Goal: Task Accomplishment & Management: Use online tool/utility

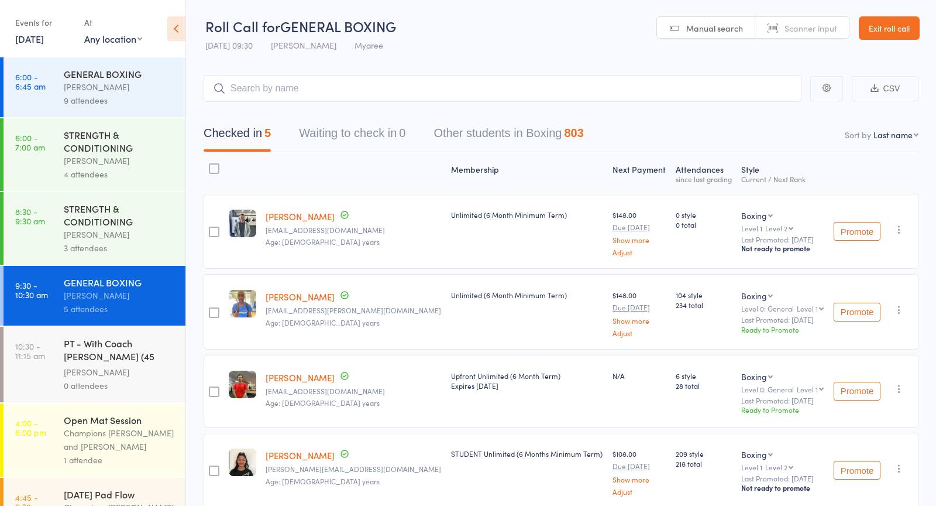
click at [33, 40] on link "[DATE]" at bounding box center [29, 38] width 29 height 13
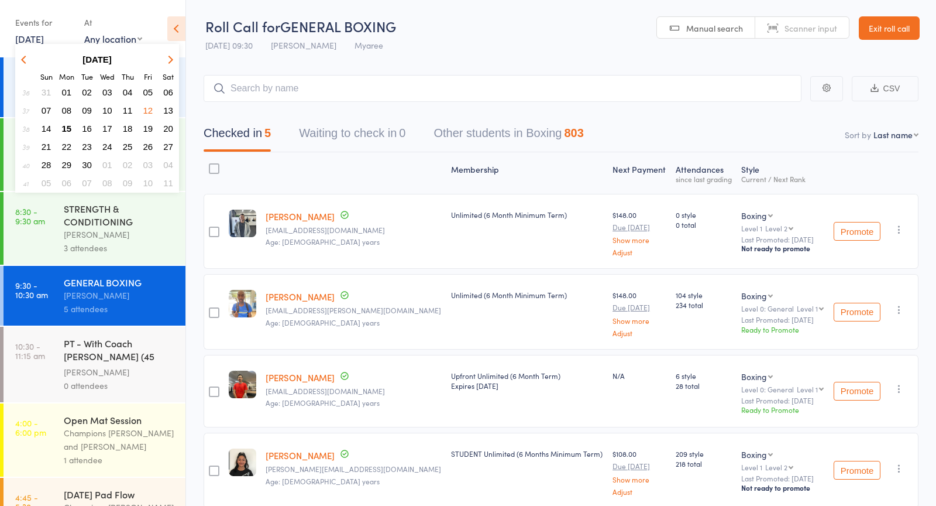
click at [66, 129] on span "15" at bounding box center [67, 128] width 10 height 10
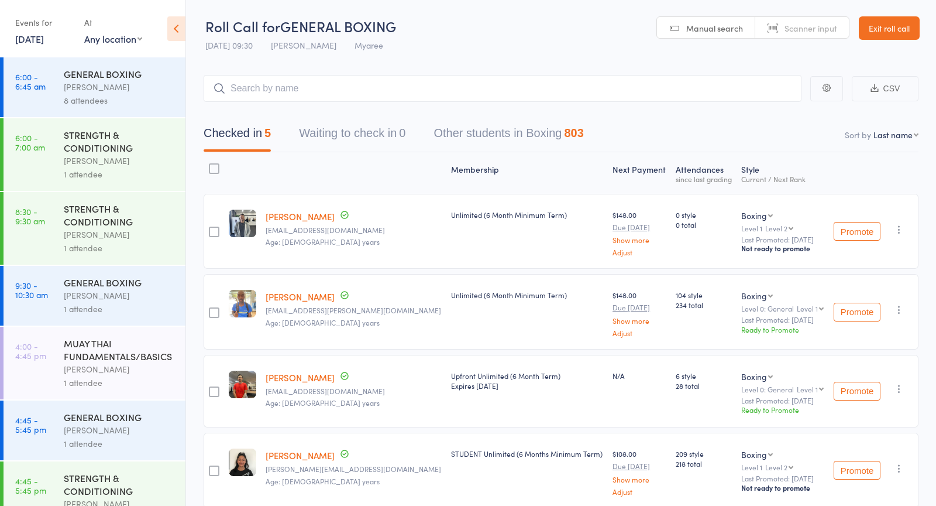
click at [97, 90] on div "Duran Singh" at bounding box center [120, 86] width 112 height 13
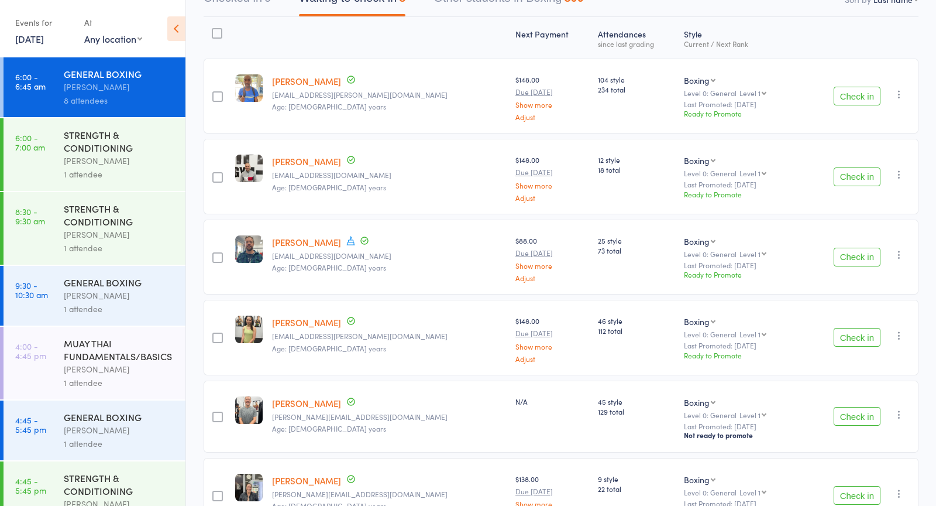
scroll to position [139, 0]
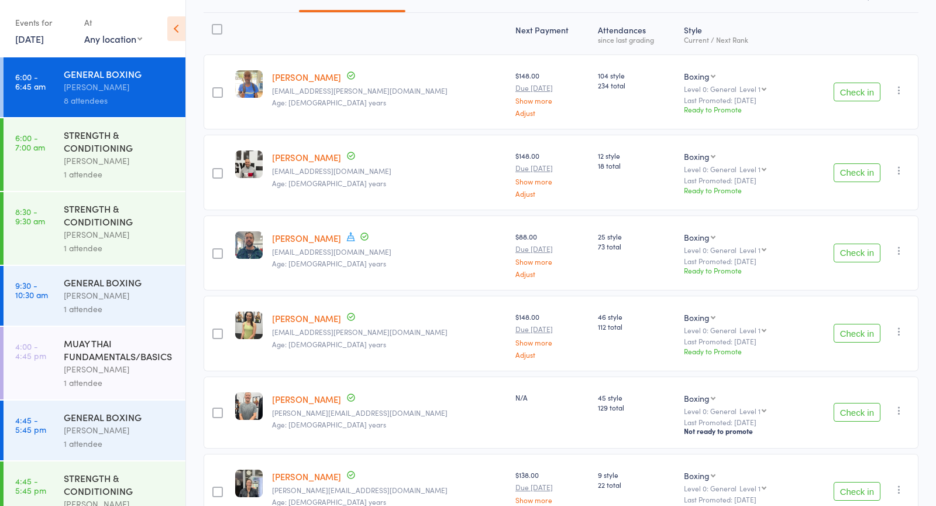
click at [857, 248] on button "Check in" at bounding box center [857, 252] width 47 height 19
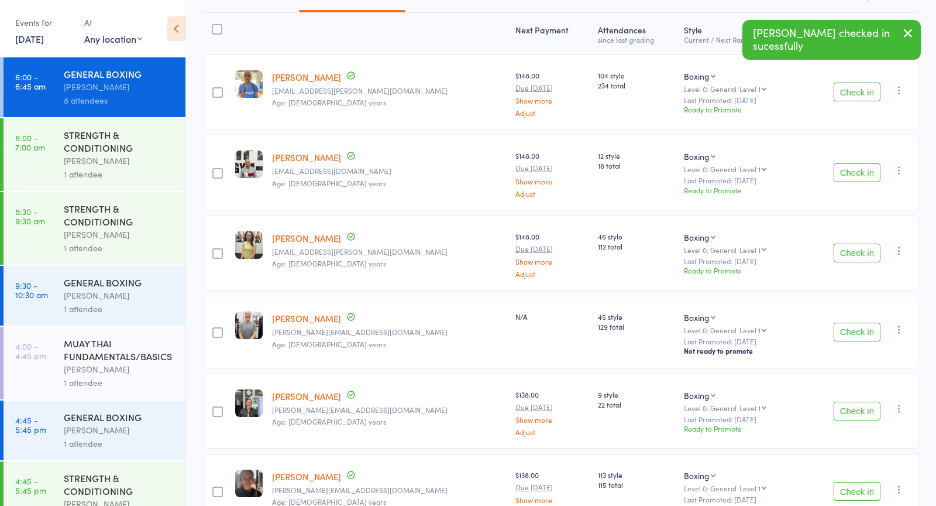
click at [846, 243] on button "Check in" at bounding box center [857, 252] width 47 height 19
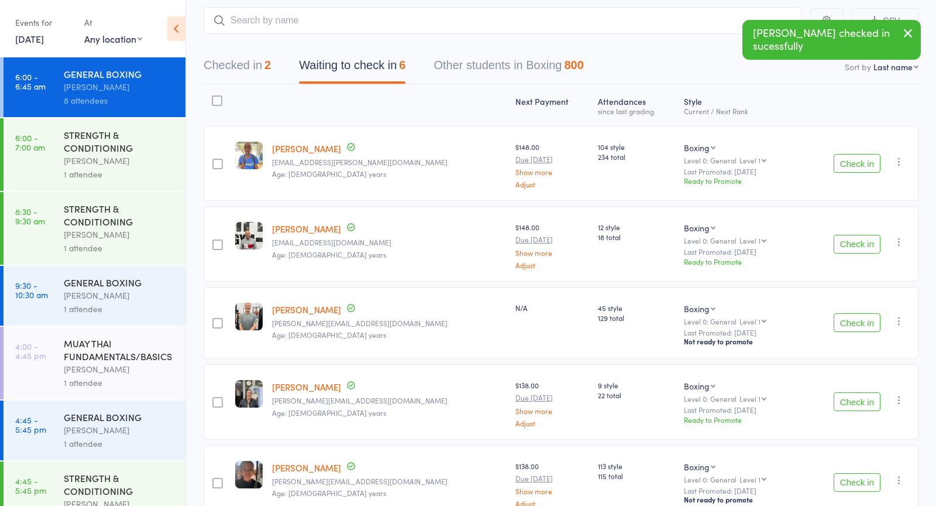
scroll to position [64, 0]
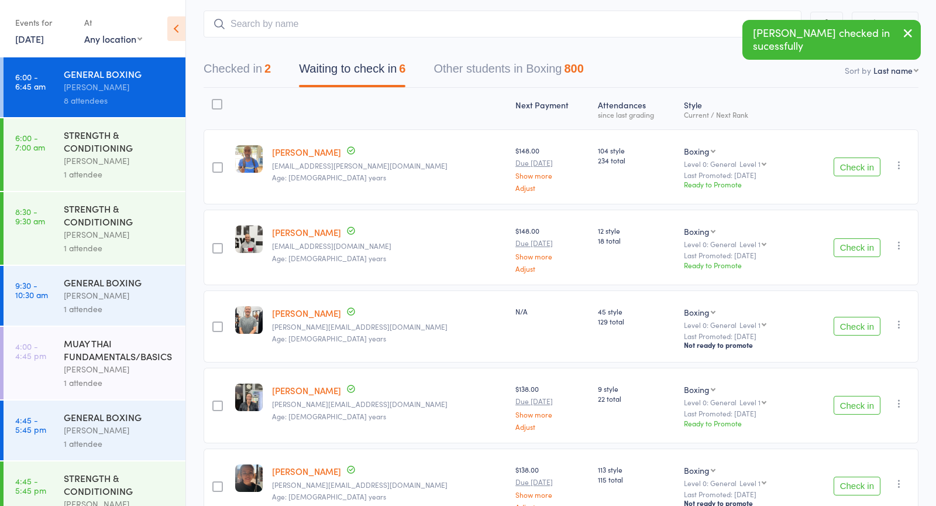
click at [137, 121] on div "STRENGTH & CONDITIONING Gisela Diaz 1 attendee" at bounding box center [125, 154] width 122 height 73
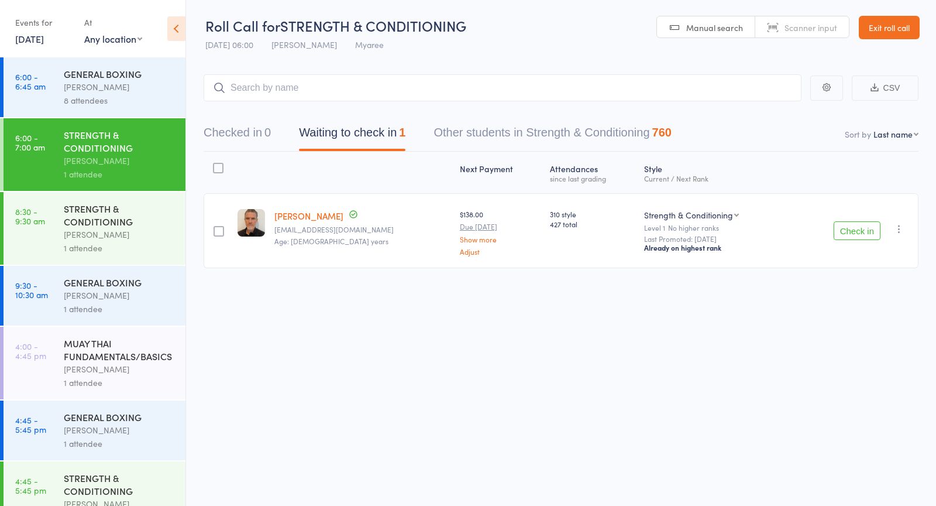
click at [148, 91] on div "Duran Singh" at bounding box center [120, 86] width 112 height 13
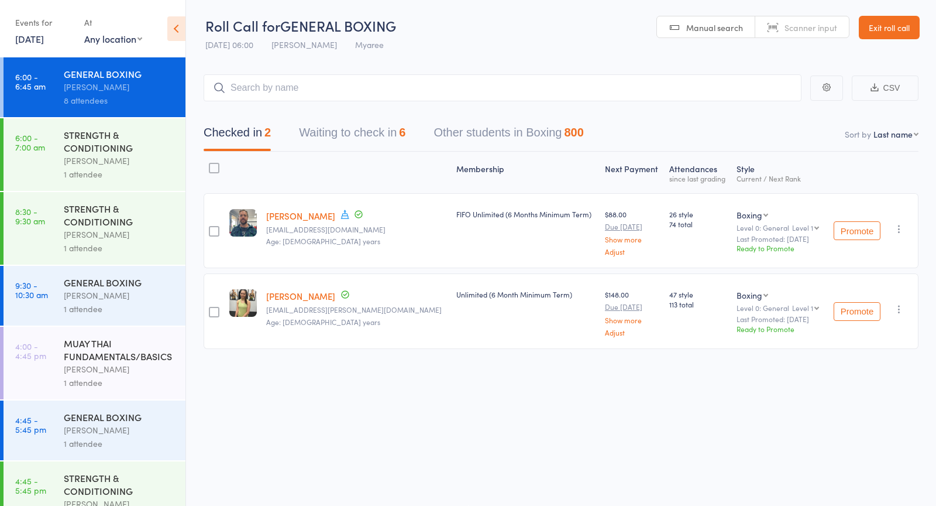
click at [350, 139] on button "Waiting to check in 6" at bounding box center [352, 135] width 106 height 31
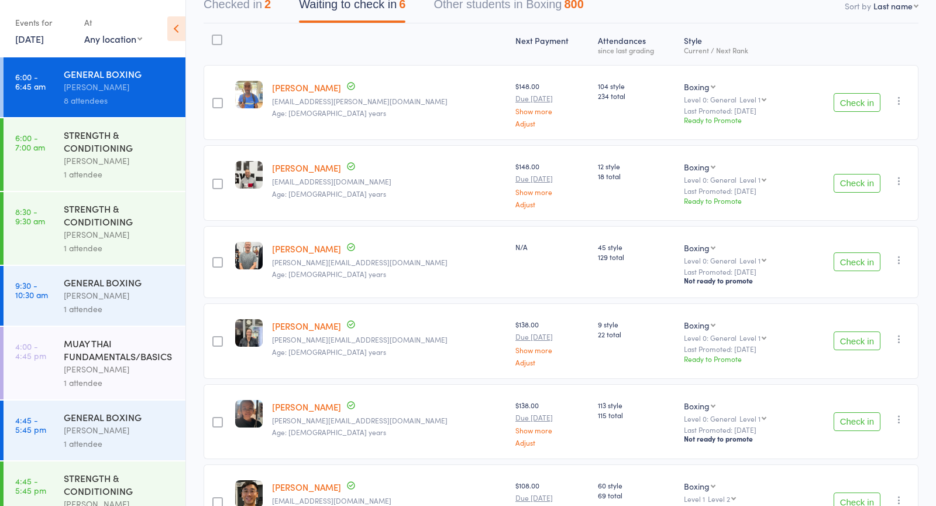
scroll to position [130, 0]
click at [857, 249] on div "Check in Check in Promote Send message Add Note Add Task Add Flag Remove Mark a…" at bounding box center [859, 261] width 118 height 72
click at [857, 259] on button "Check in" at bounding box center [857, 260] width 47 height 19
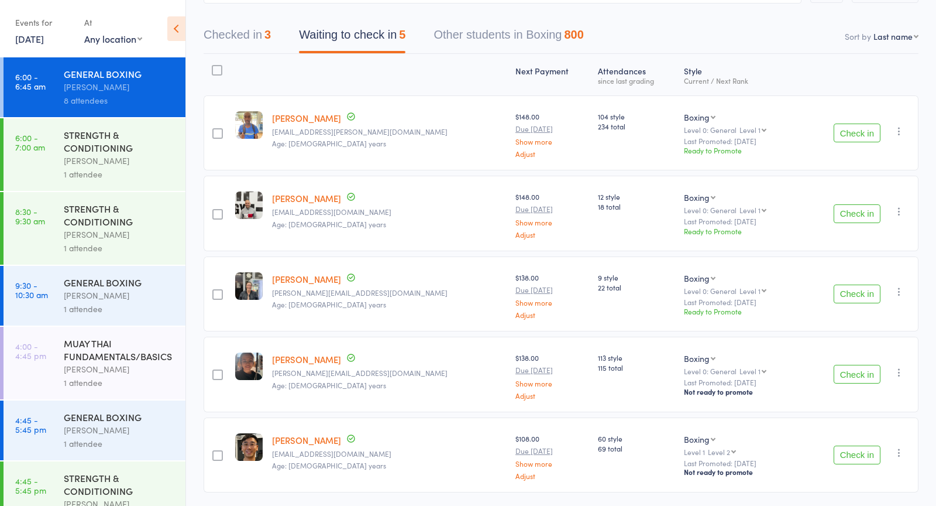
scroll to position [134, 0]
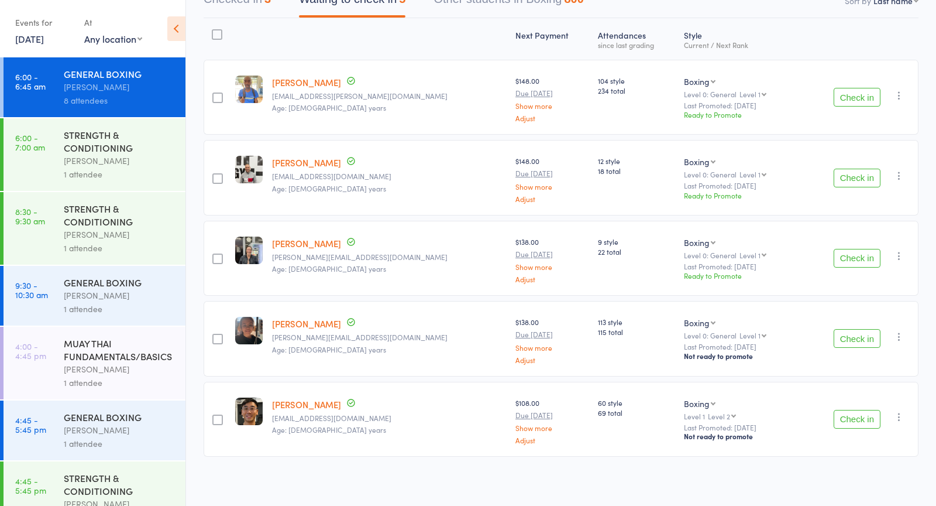
click at [84, 143] on div "STRENGTH & CONDITIONING" at bounding box center [120, 141] width 112 height 26
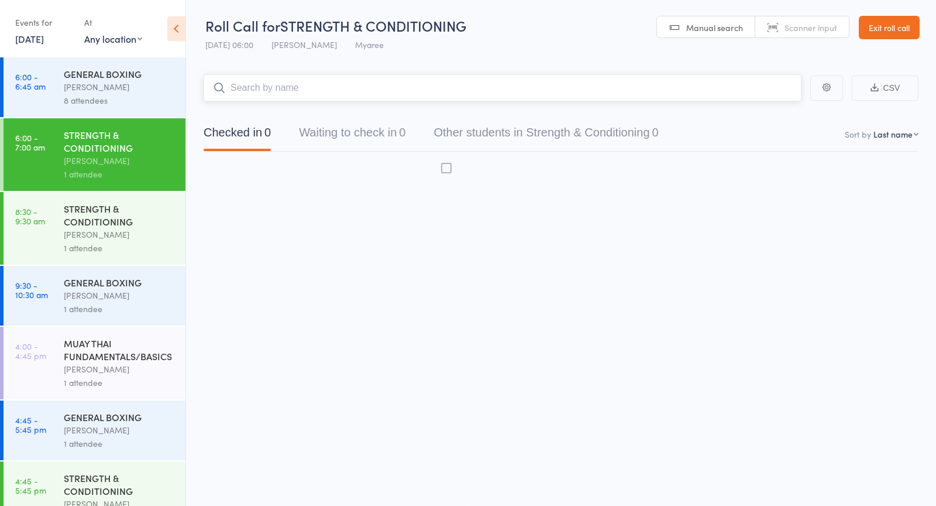
scroll to position [1, 0]
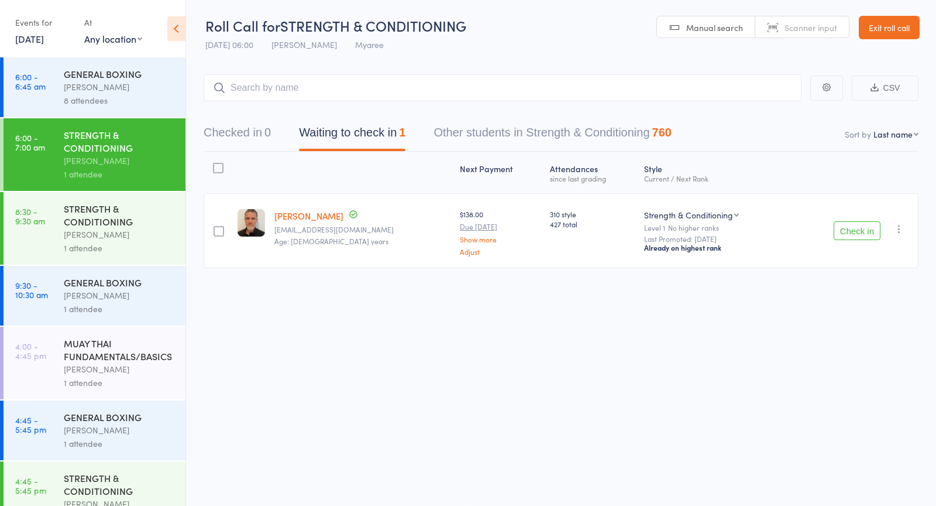
click at [104, 102] on div "8 attendees" at bounding box center [120, 100] width 112 height 13
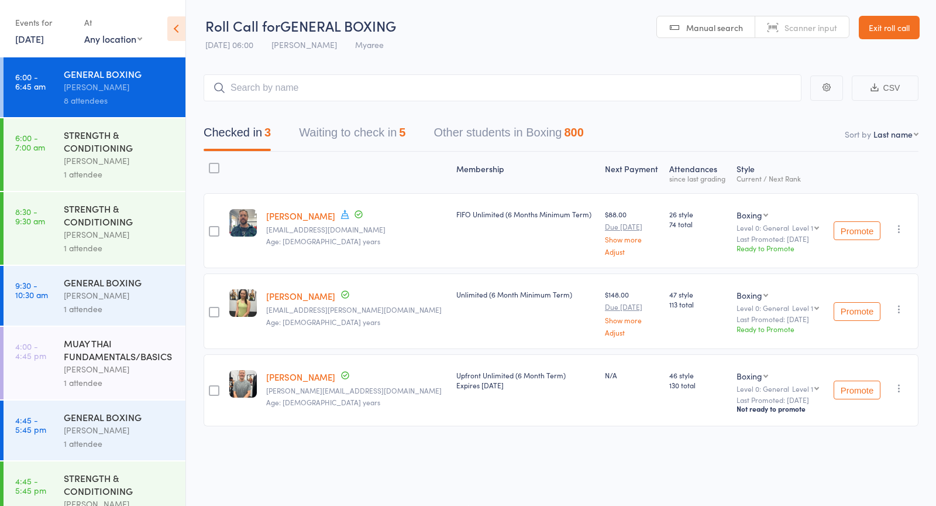
click at [39, 39] on link "15 Sep, 2025" at bounding box center [29, 38] width 29 height 13
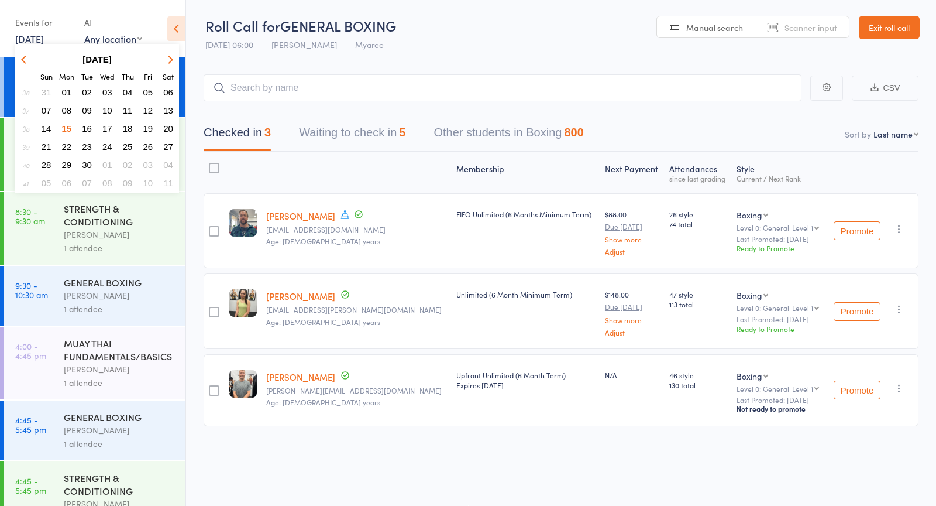
click at [89, 128] on span "16" at bounding box center [87, 128] width 10 height 10
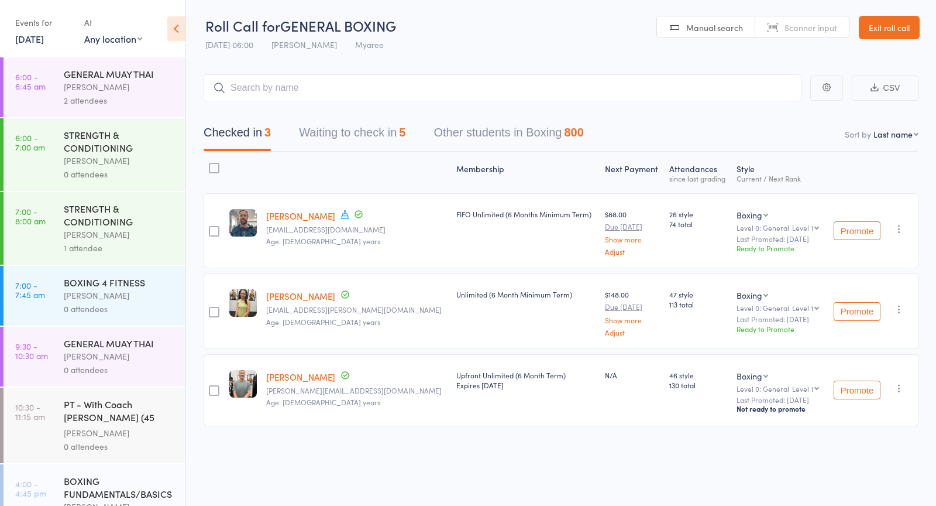
click at [44, 39] on link "16 Sep, 2025" at bounding box center [29, 38] width 29 height 13
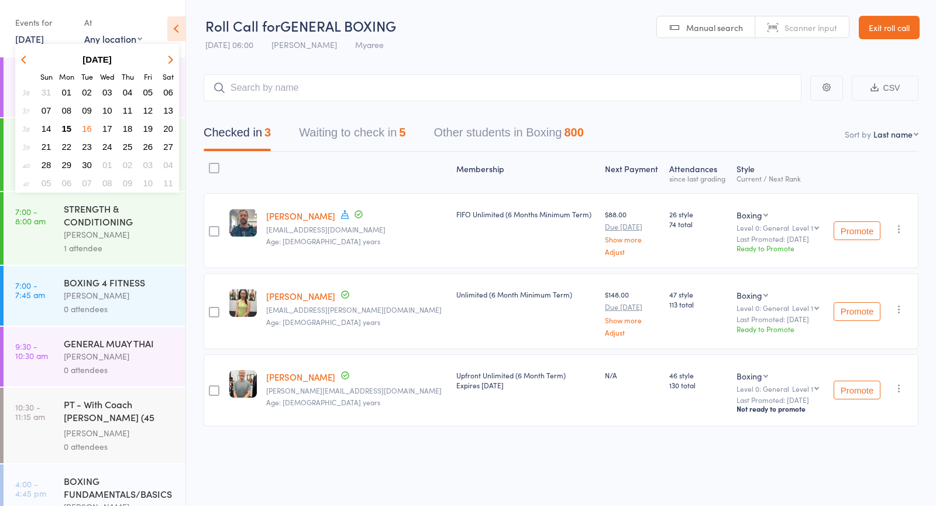
click at [107, 130] on span "17" at bounding box center [107, 128] width 10 height 10
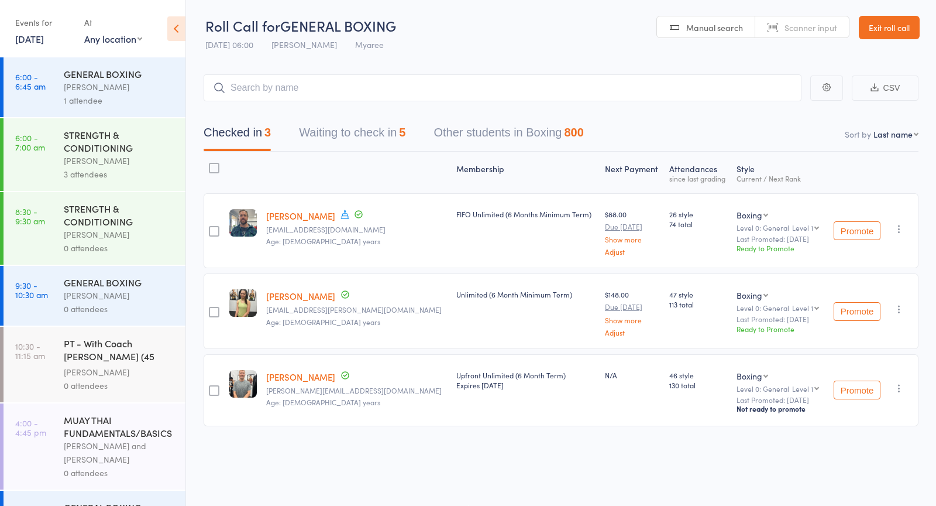
click at [44, 44] on link "17 Sep, 2025" at bounding box center [29, 38] width 29 height 13
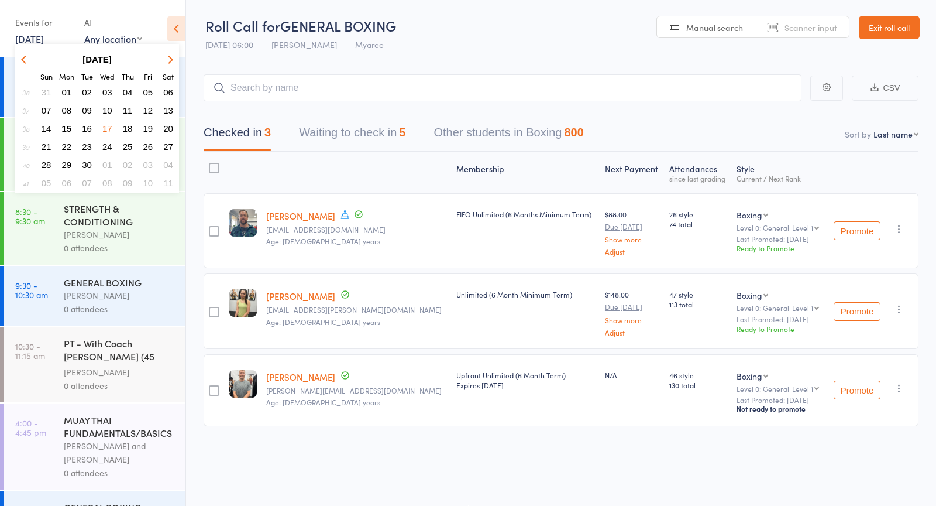
click at [147, 128] on span "19" at bounding box center [148, 128] width 10 height 10
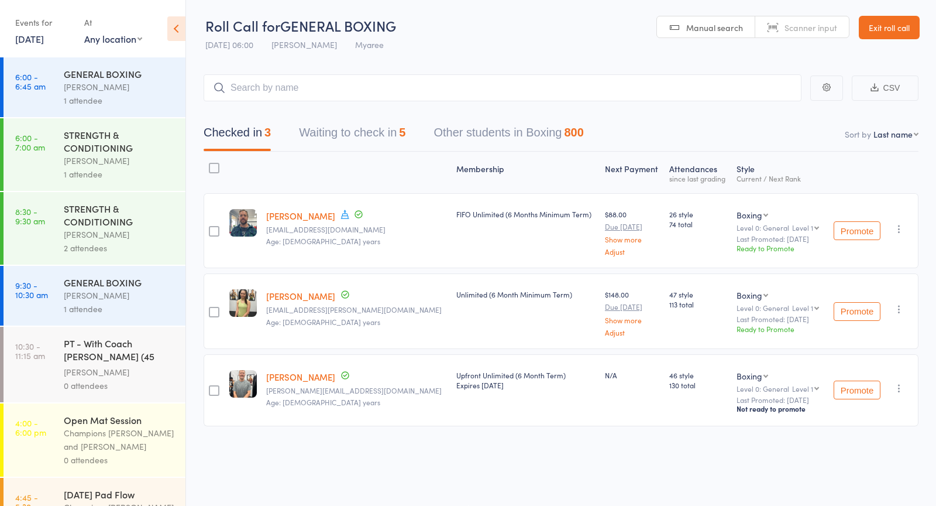
click at [50, 46] on div "Events for 19 Sep, 2025 D Sep, YYYY September 2025 Sun Mon Tue Wed Thu Fri Sat …" at bounding box center [43, 30] width 57 height 35
click at [44, 42] on link "19 Sep, 2025" at bounding box center [29, 38] width 29 height 13
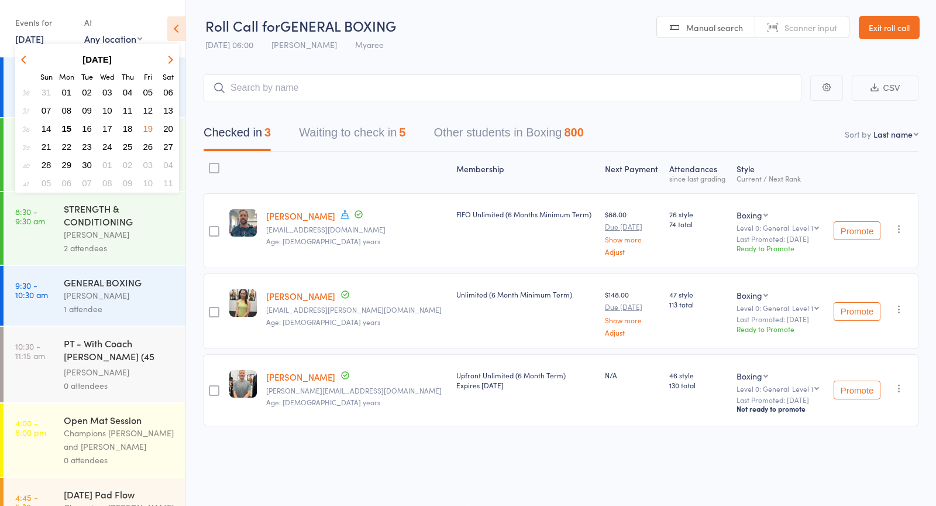
click at [71, 131] on button "15" at bounding box center [67, 129] width 18 height 16
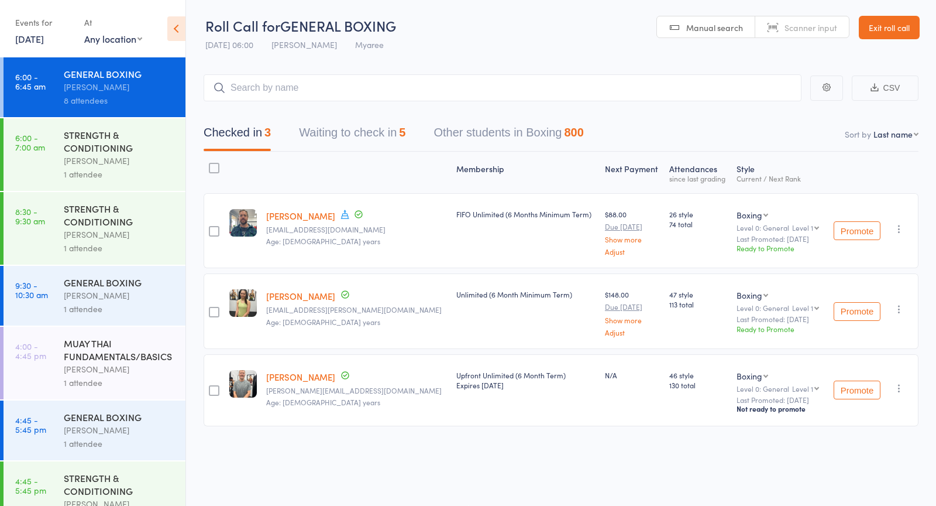
click at [339, 149] on button "Waiting to check in 5" at bounding box center [352, 135] width 106 height 31
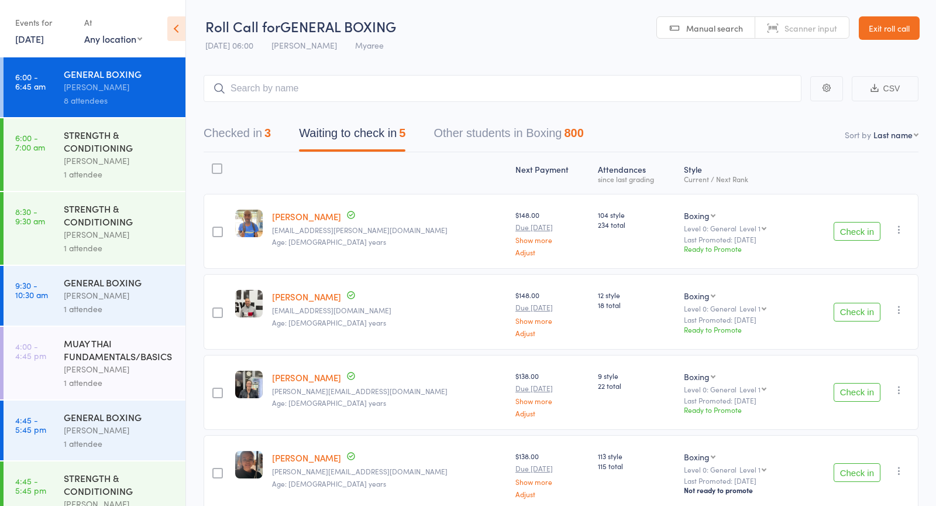
click at [853, 390] on button "Check in" at bounding box center [857, 392] width 47 height 19
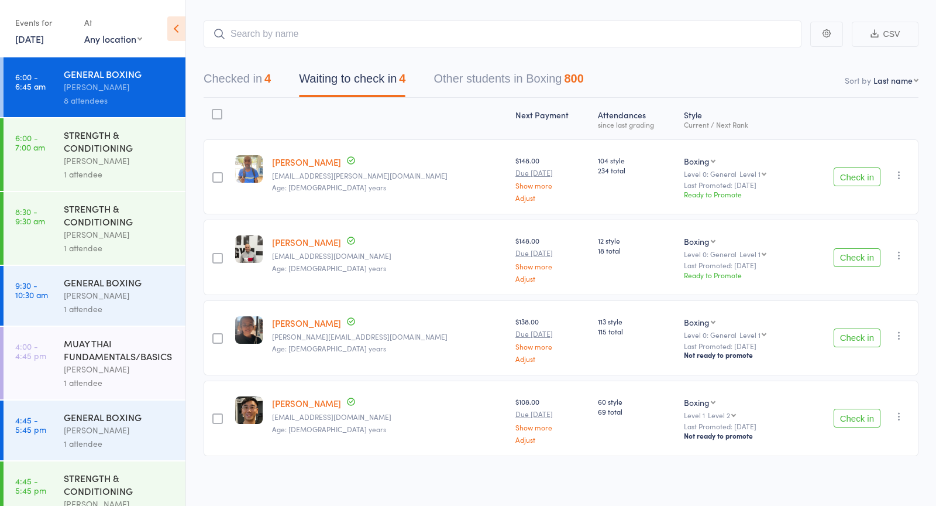
scroll to position [53, 0]
click at [87, 150] on div "STRENGTH & CONDITIONING" at bounding box center [120, 141] width 112 height 26
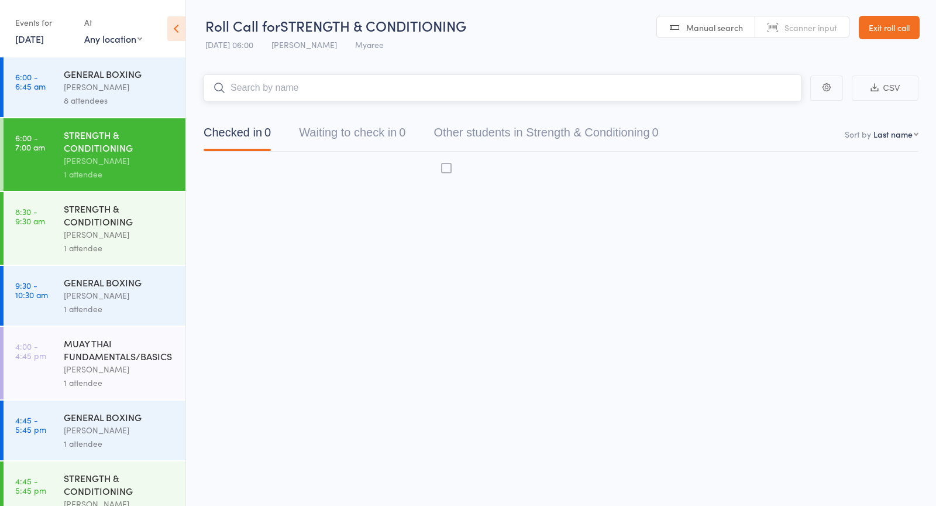
scroll to position [1, 0]
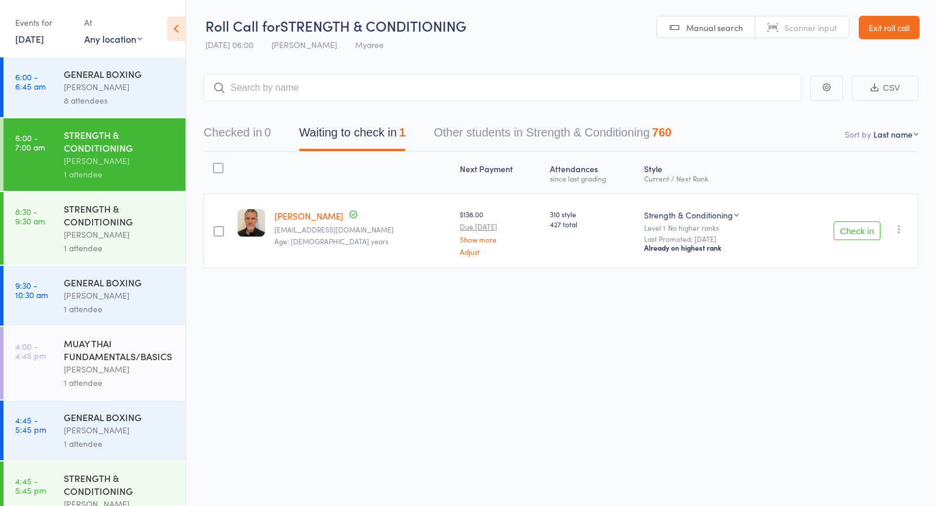
click at [77, 80] on div "Duran Singh" at bounding box center [120, 86] width 112 height 13
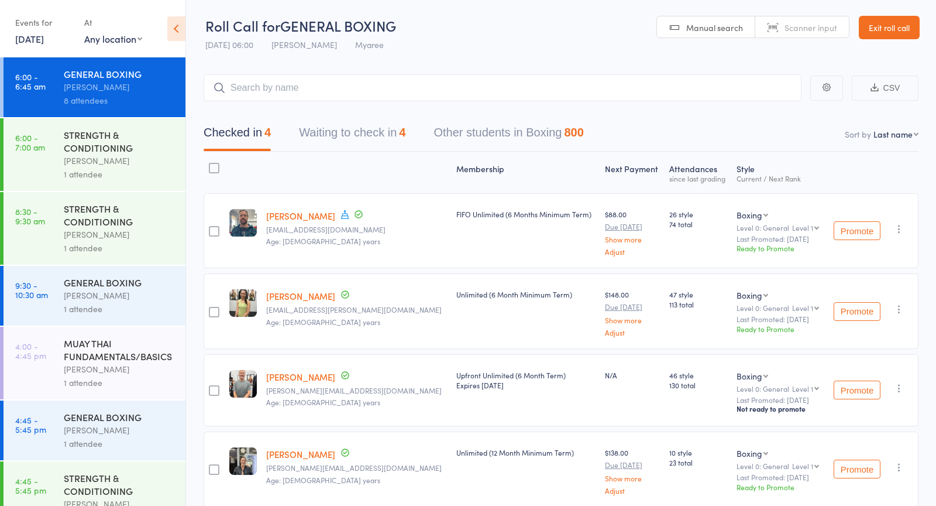
scroll to position [51, 0]
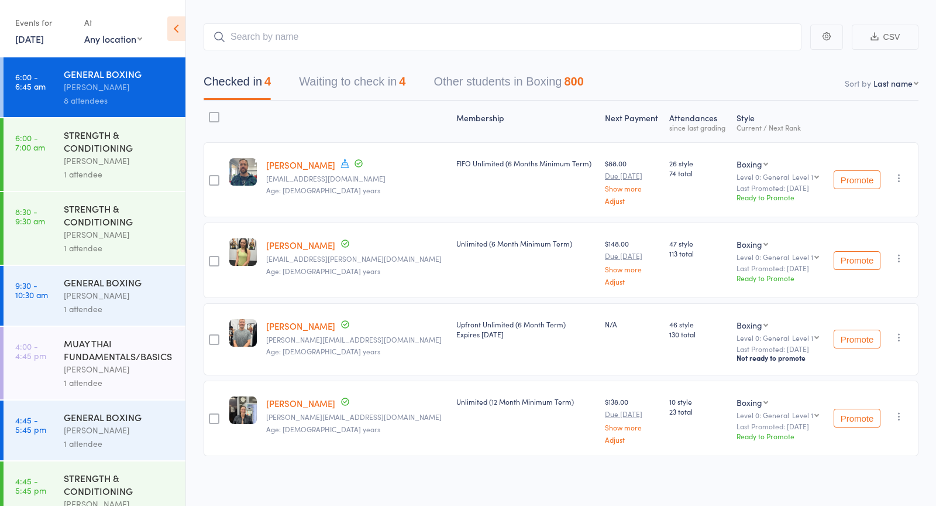
click at [348, 70] on button "Waiting to check in 4" at bounding box center [352, 84] width 106 height 31
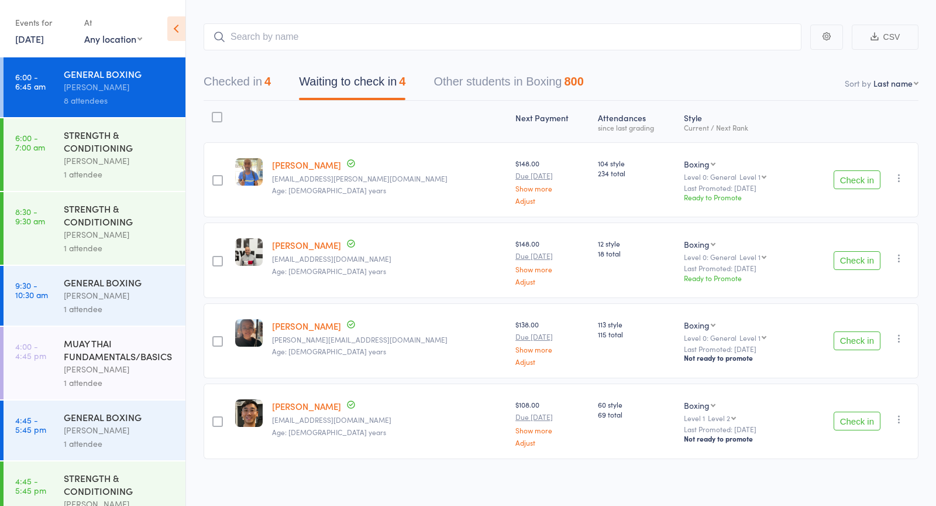
click at [114, 138] on div "STRENGTH & CONDITIONING" at bounding box center [120, 141] width 112 height 26
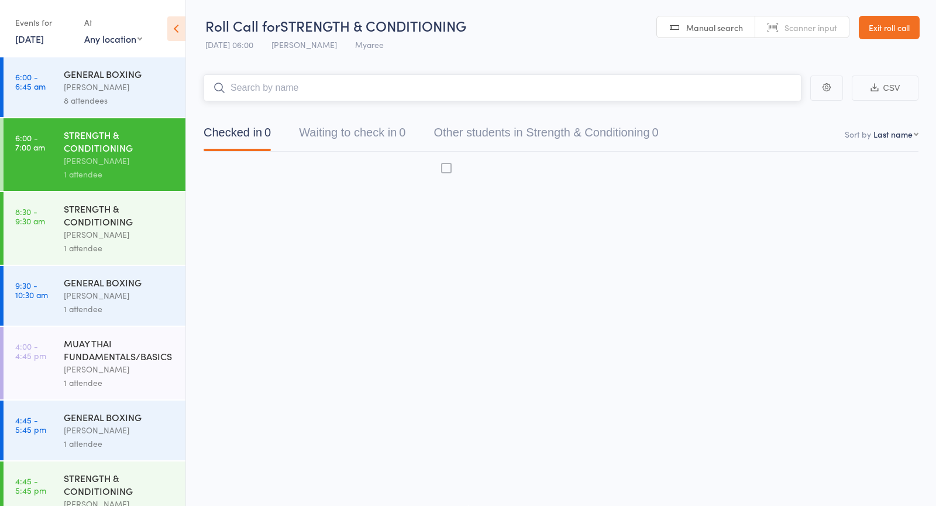
scroll to position [1, 0]
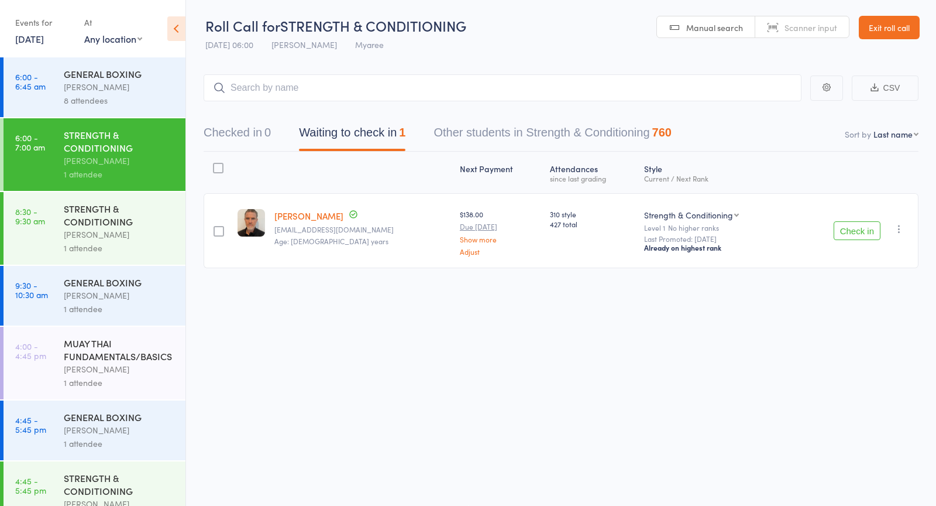
click at [104, 92] on div "Duran Singh" at bounding box center [120, 86] width 112 height 13
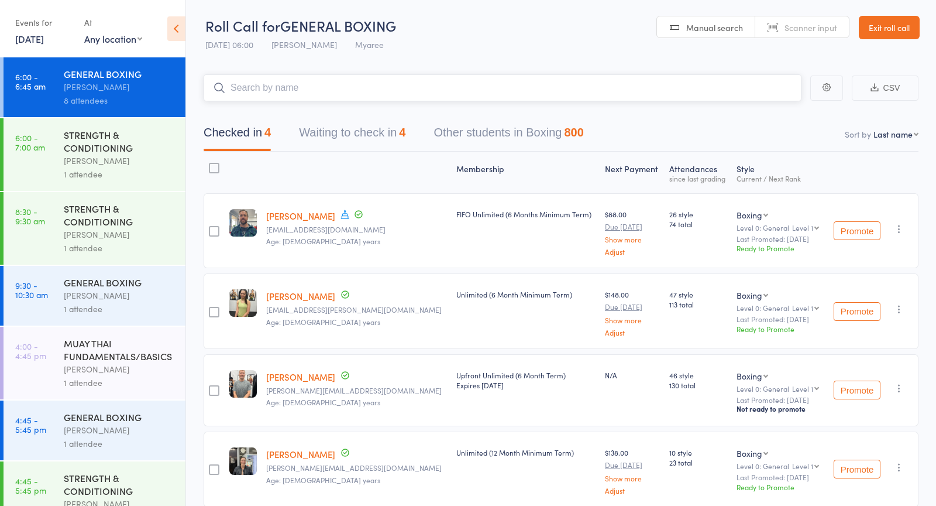
click at [341, 129] on button "Waiting to check in 4" at bounding box center [352, 135] width 106 height 31
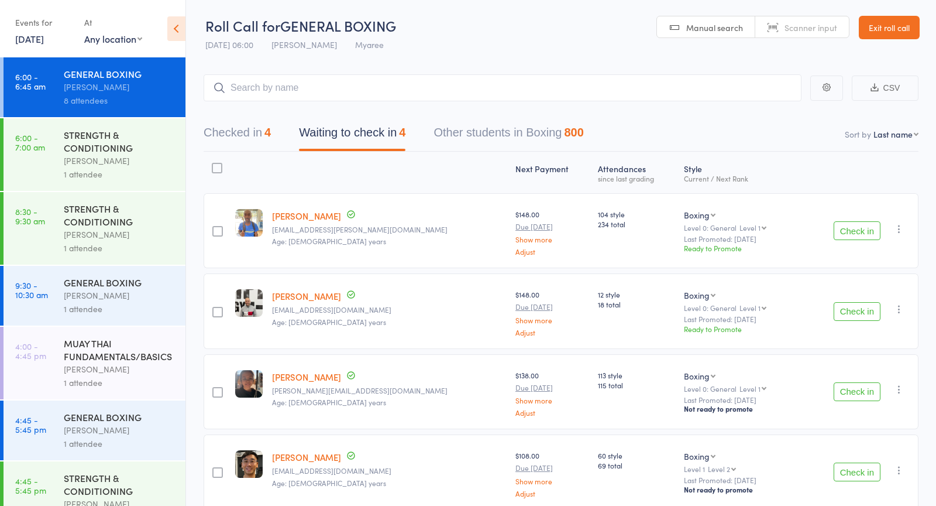
click at [851, 226] on button "Check in" at bounding box center [857, 230] width 47 height 19
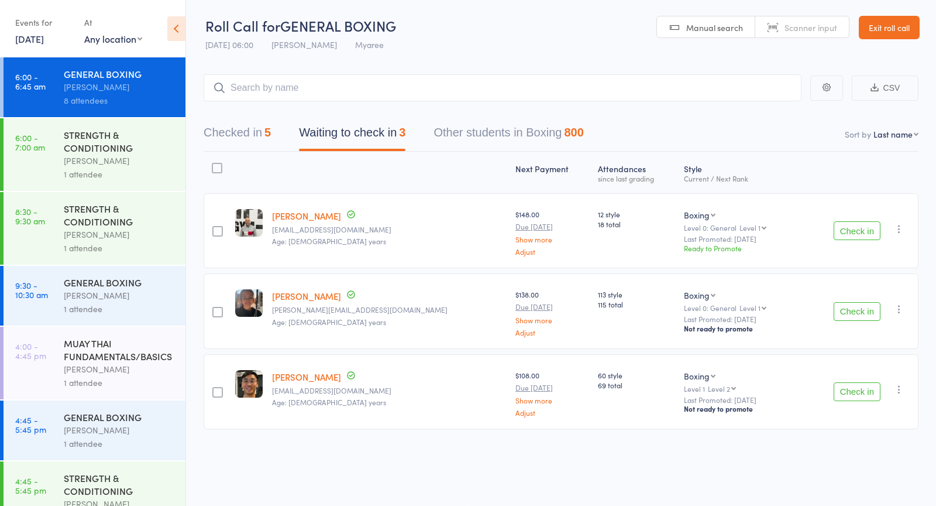
click at [861, 395] on button "Check in" at bounding box center [857, 391] width 47 height 19
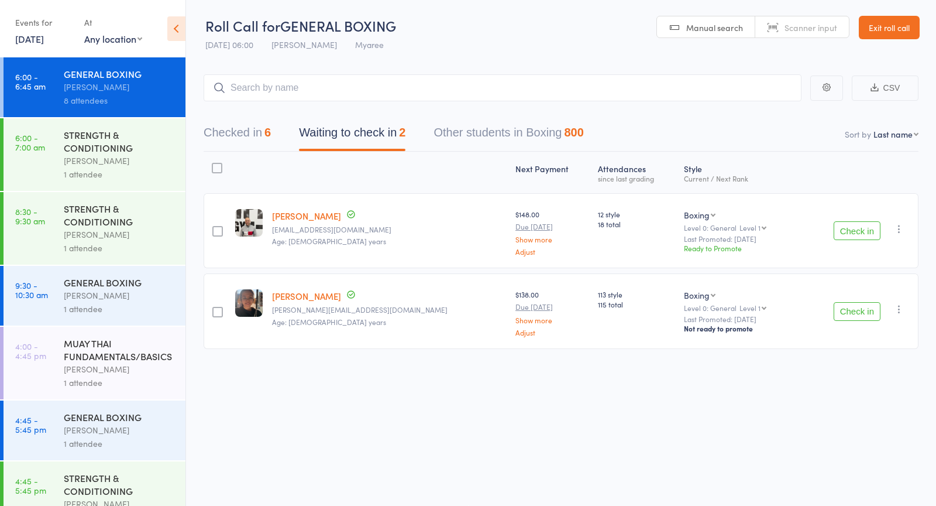
click at [263, 139] on button "Checked in 6" at bounding box center [237, 135] width 67 height 31
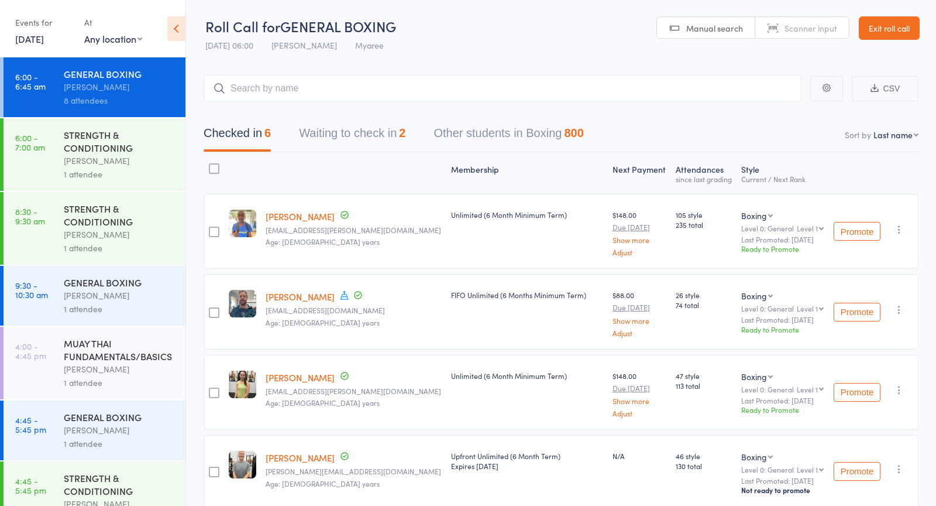
click at [369, 136] on button "Waiting to check in 2" at bounding box center [352, 136] width 106 height 31
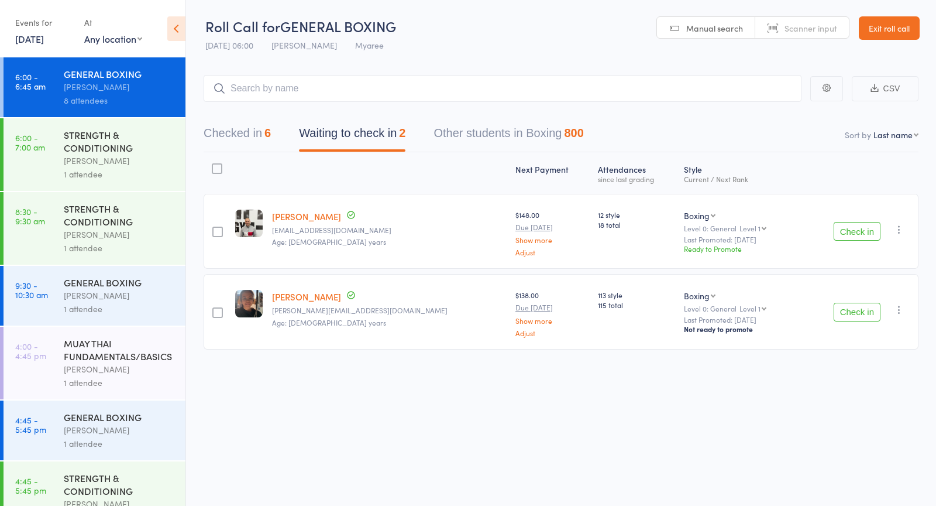
click at [116, 154] on div "STRENGTH & CONDITIONING" at bounding box center [120, 141] width 112 height 26
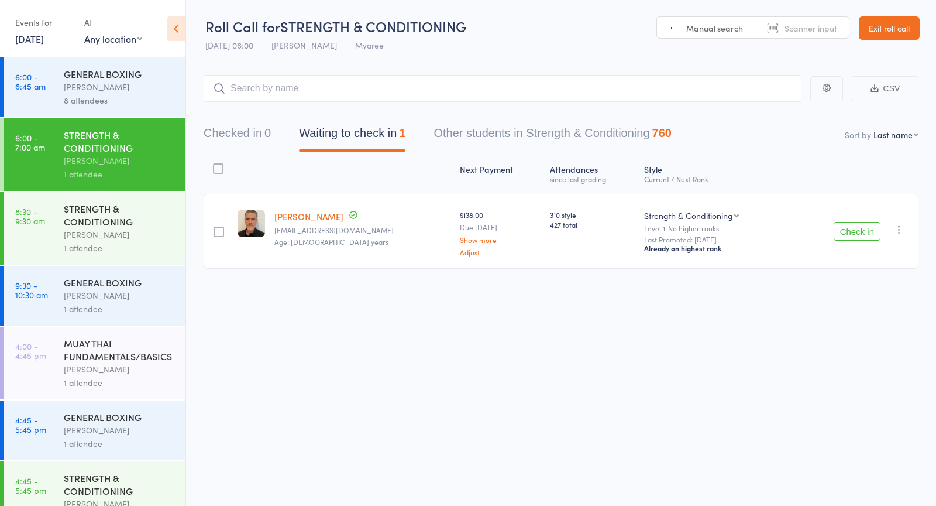
click at [841, 228] on button "Check in" at bounding box center [857, 231] width 47 height 19
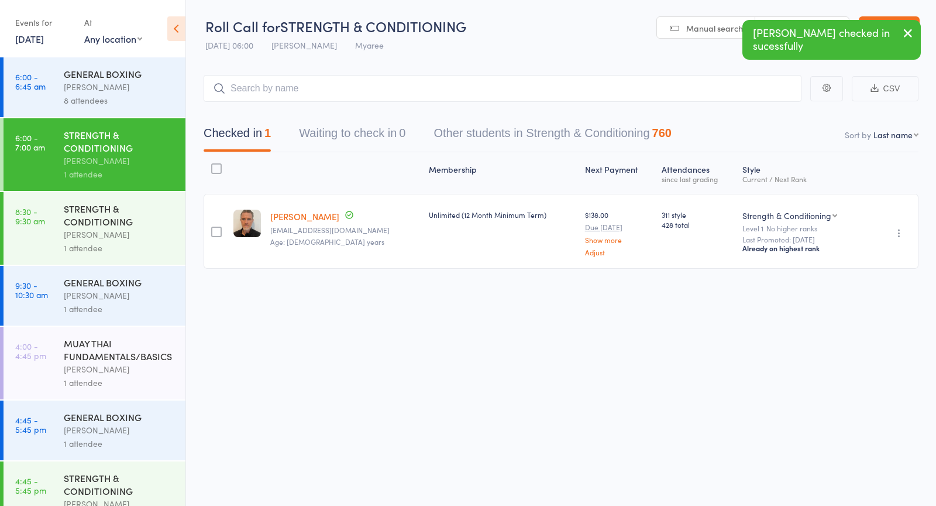
click at [67, 78] on div "GENERAL BOXING" at bounding box center [120, 73] width 112 height 13
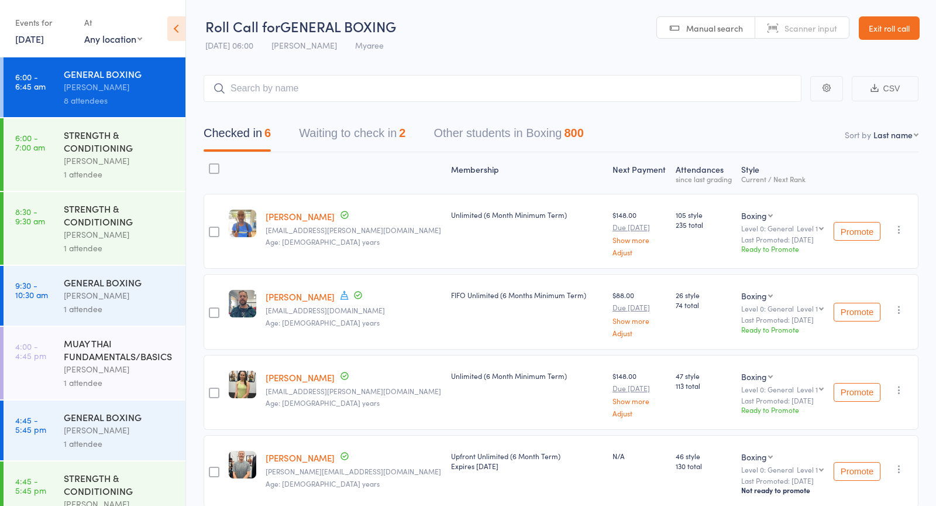
click at [366, 143] on button "Waiting to check in 2" at bounding box center [352, 136] width 106 height 31
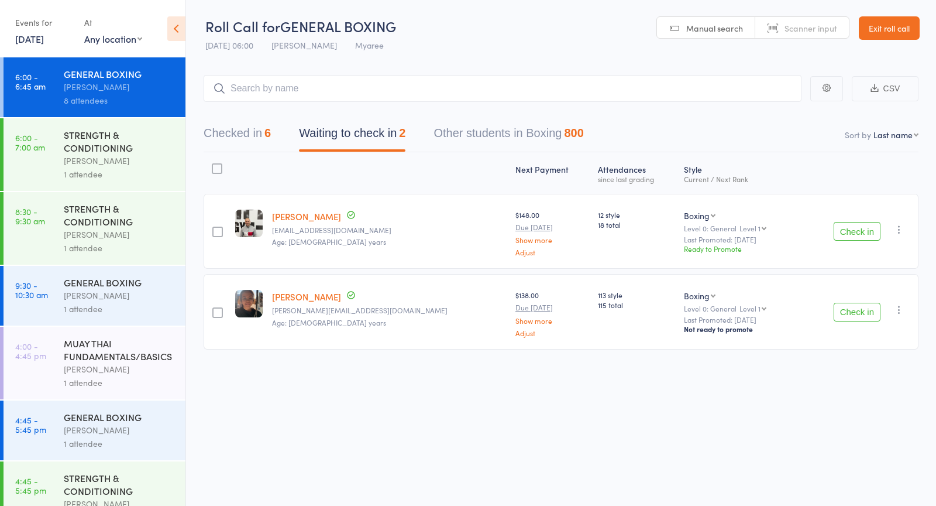
click at [862, 306] on button "Check in" at bounding box center [857, 311] width 47 height 19
click at [815, 463] on div "Roll Call for GENERAL BOXING 15 Sep 06:00 Duran Singh Myaree Manual search Scan…" at bounding box center [468, 253] width 936 height 506
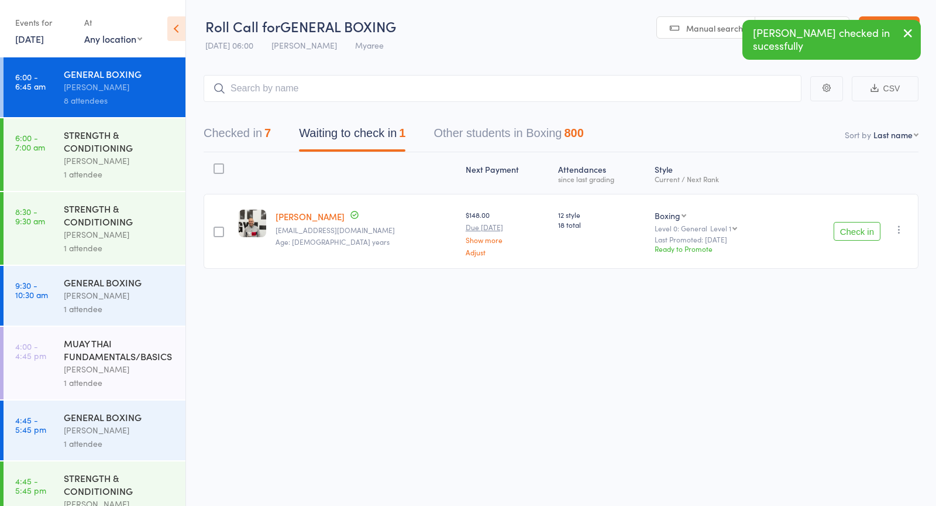
click at [258, 149] on button "Checked in 7" at bounding box center [237, 136] width 67 height 31
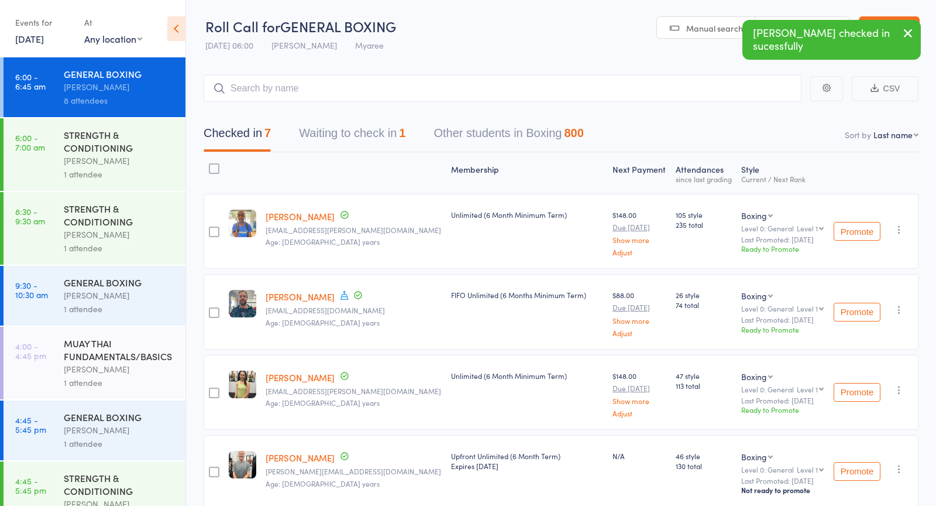
click at [88, 150] on div "STRENGTH & CONDITIONING" at bounding box center [120, 141] width 112 height 26
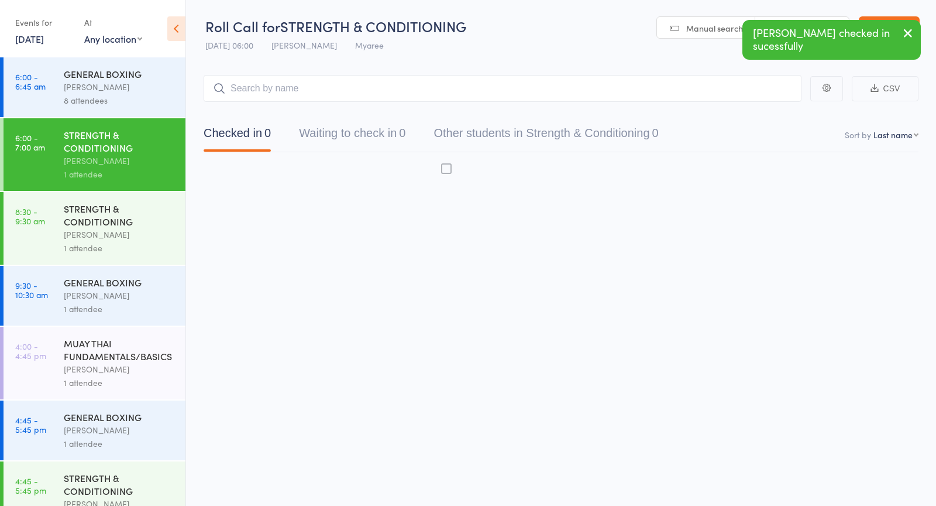
click at [88, 150] on div "STRENGTH & CONDITIONING" at bounding box center [120, 141] width 112 height 26
